Goal: Task Accomplishment & Management: Use online tool/utility

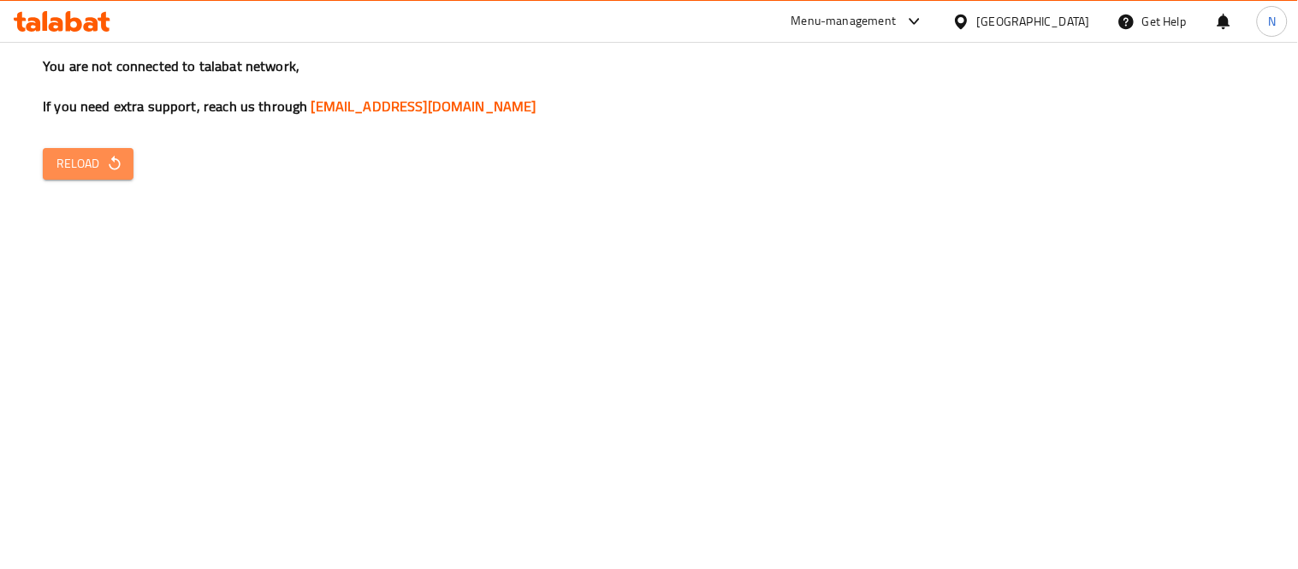
click at [115, 175] on button "Reload" at bounding box center [88, 164] width 91 height 32
